Goal: Navigation & Orientation: Understand site structure

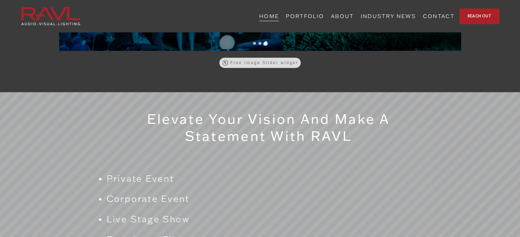
scroll to position [431, 0]
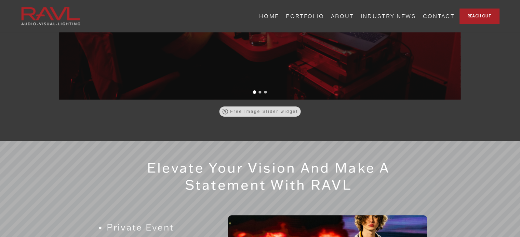
click at [324, 16] on link "PORTFOLIO" at bounding box center [305, 16] width 38 height 11
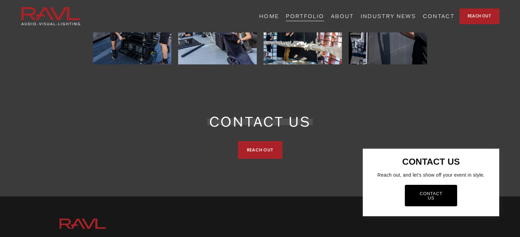
scroll to position [2294, 0]
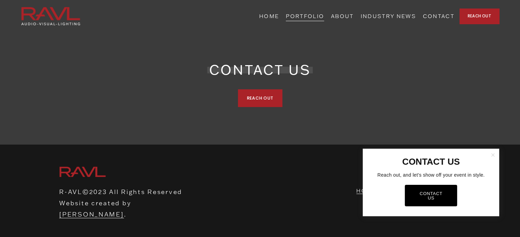
click at [492, 156] on link "Close" at bounding box center [492, 155] width 11 height 11
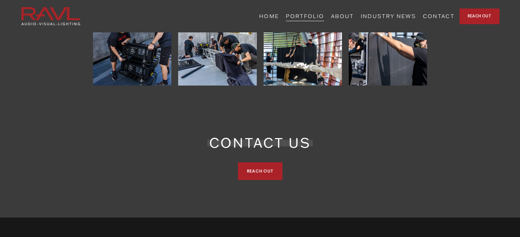
scroll to position [2220, 0]
click at [354, 17] on link "ABOUT" at bounding box center [342, 16] width 23 height 11
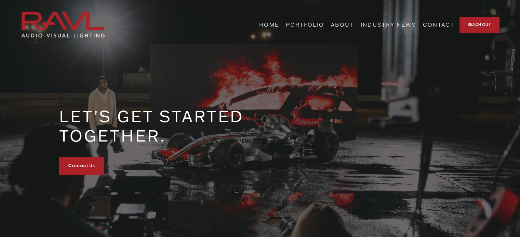
click at [279, 27] on link "HOME" at bounding box center [269, 24] width 20 height 11
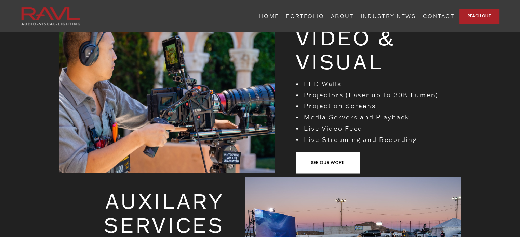
scroll to position [1223, 0]
click at [324, 16] on link "PORTFOLIO" at bounding box center [305, 16] width 38 height 11
